Goal: Task Accomplishment & Management: Complete application form

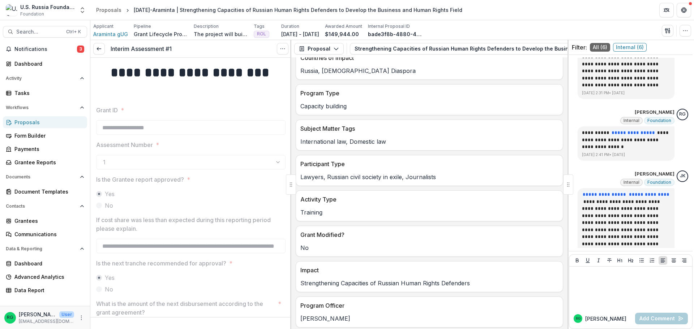
scroll to position [159, 0]
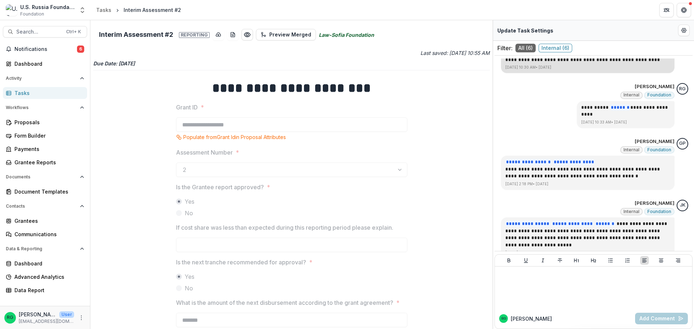
scroll to position [147, 0]
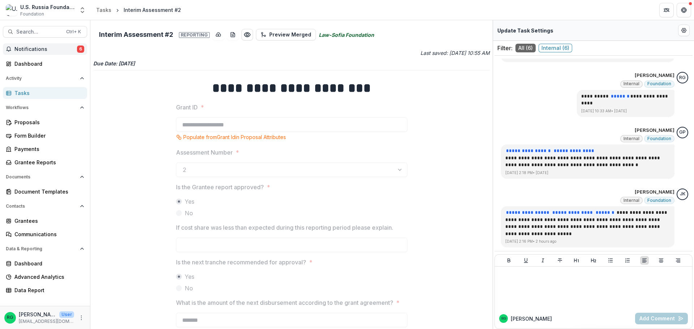
click at [37, 46] on span "Notifications" at bounding box center [45, 49] width 63 height 6
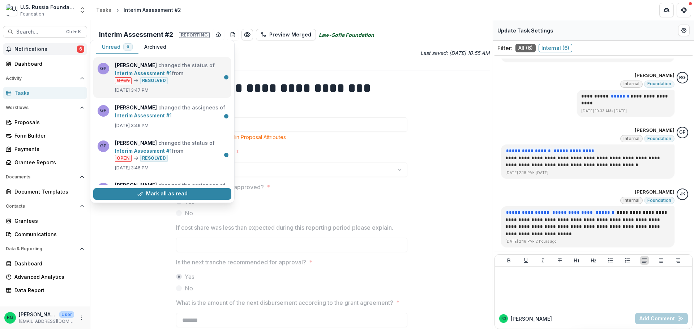
click at [172, 73] on link "Interim Assessment #1" at bounding box center [143, 73] width 57 height 6
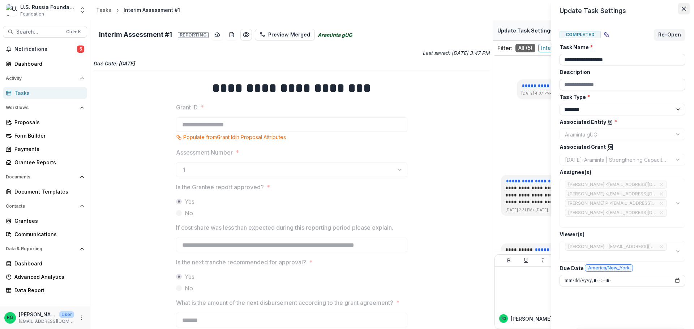
click at [682, 7] on icon "Close" at bounding box center [683, 9] width 4 height 4
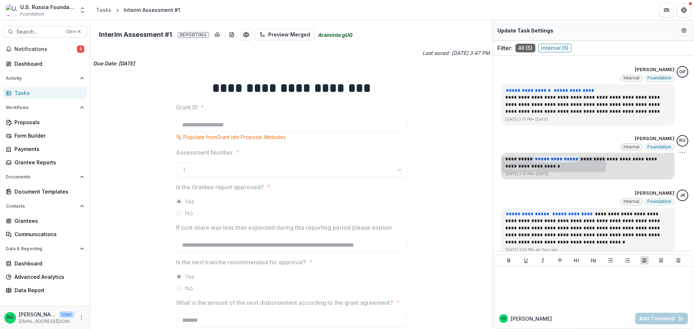
scroll to position [99, 0]
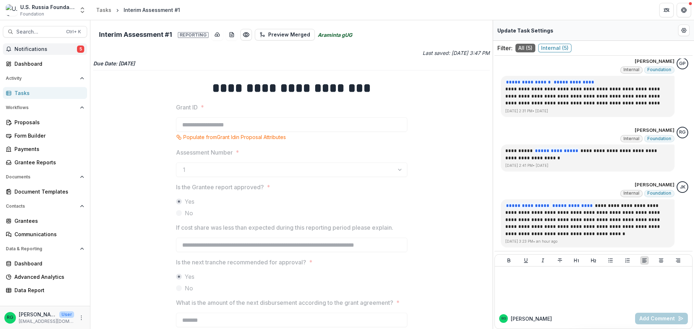
click at [20, 44] on button "Notifications 5" at bounding box center [45, 49] width 84 height 12
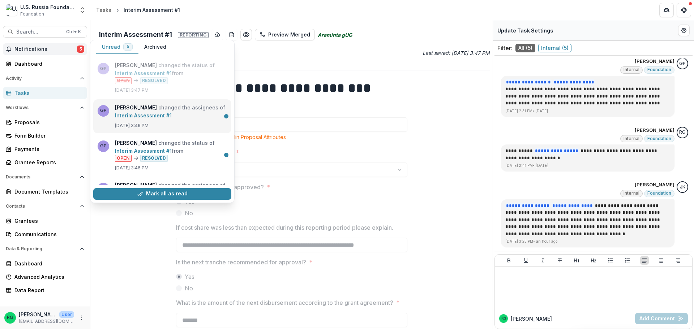
click at [168, 114] on link "Interim Assessment #1" at bounding box center [143, 115] width 57 height 6
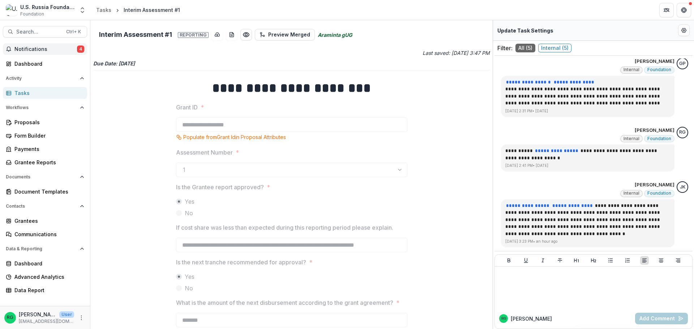
click at [33, 49] on span "Notifications" at bounding box center [45, 49] width 63 height 6
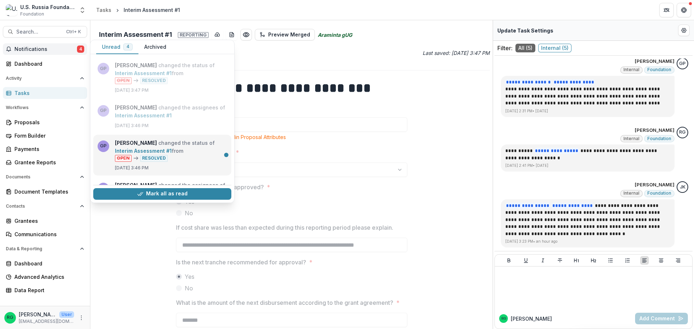
click at [160, 150] on link "Interim Assessment #1" at bounding box center [143, 151] width 57 height 6
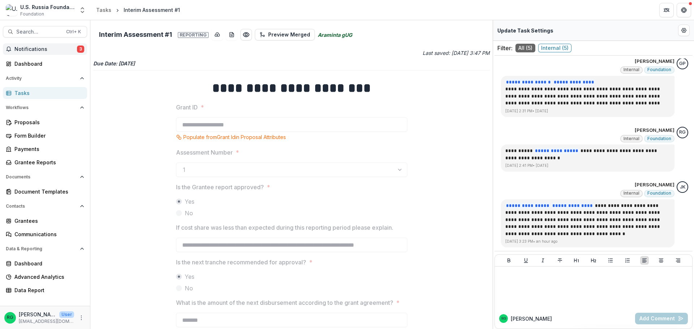
click at [36, 45] on button "Notifications 3" at bounding box center [45, 49] width 84 height 12
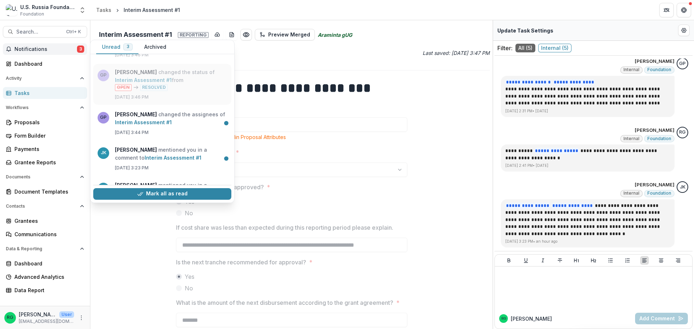
scroll to position [72, 0]
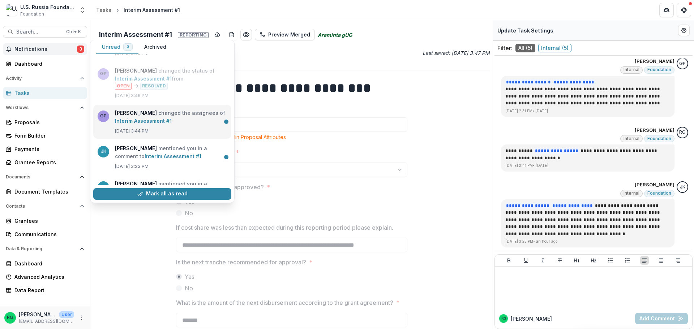
click at [172, 124] on link "Interim Assessment #1" at bounding box center [143, 121] width 57 height 6
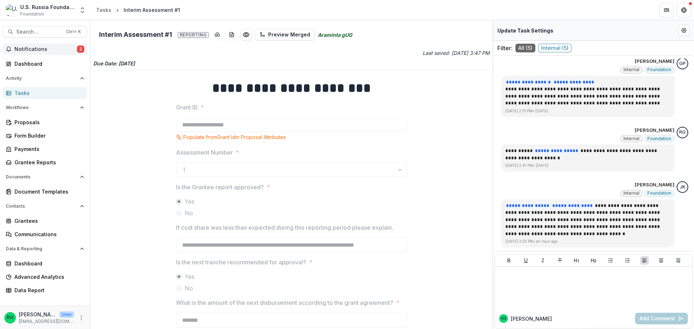
click at [38, 50] on span "Notifications" at bounding box center [45, 49] width 63 height 6
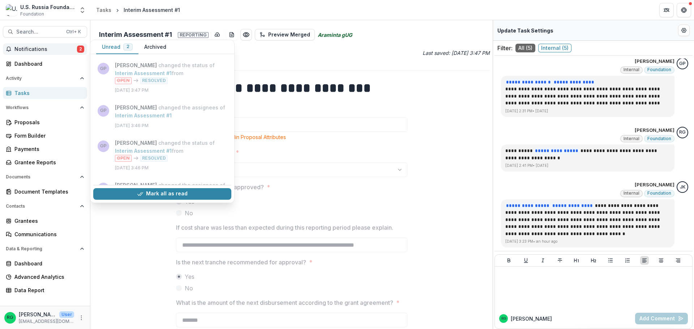
scroll to position [98, 0]
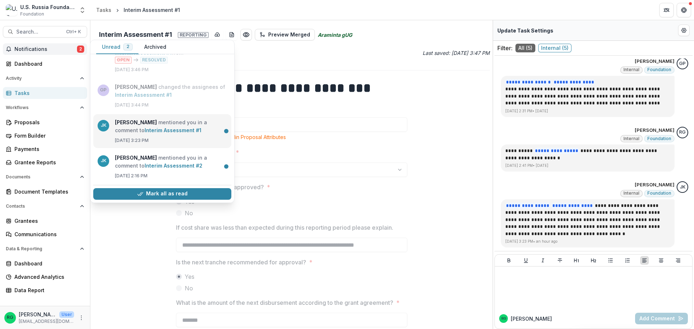
click at [153, 132] on link "Interim Assessment #1" at bounding box center [173, 130] width 57 height 6
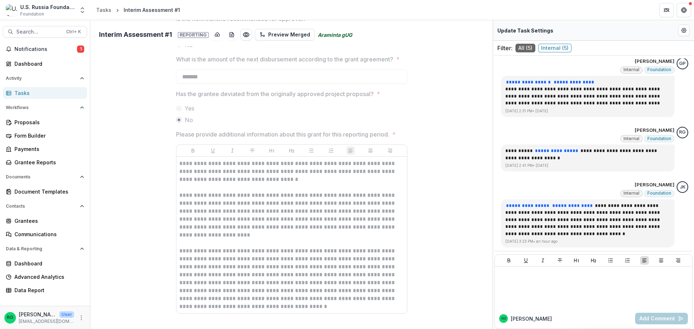
scroll to position [246, 0]
click at [32, 47] on span "Notifications" at bounding box center [45, 49] width 63 height 6
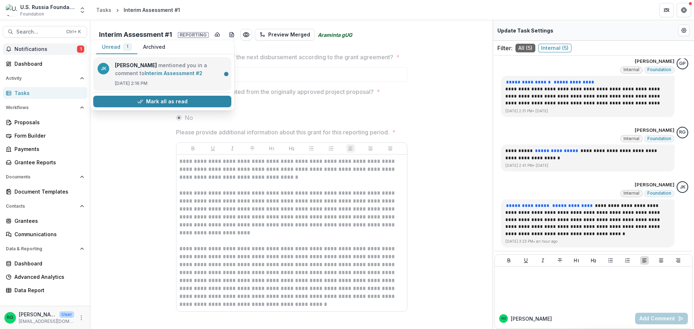
click at [167, 76] on link "Interim Assessment #2" at bounding box center [174, 73] width 58 height 6
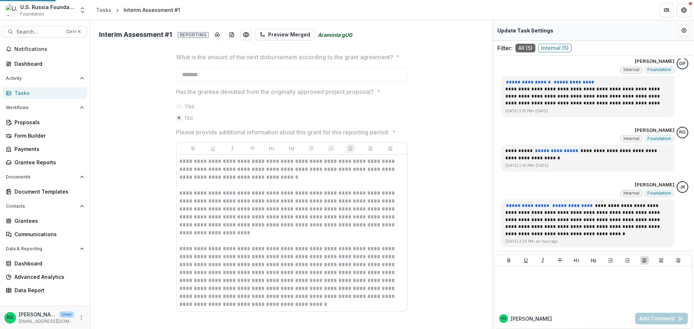
type input "**********"
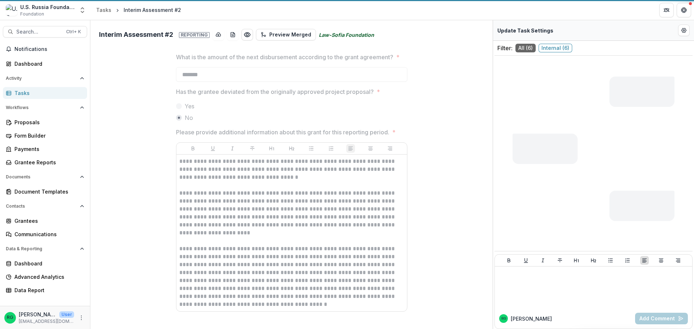
type input "*******"
